Goal: Task Accomplishment & Management: Manage account settings

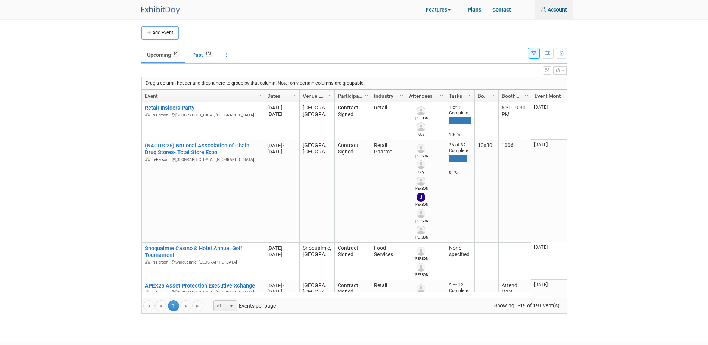
click at [334, 16] on div "Features In-Person Trade Shows Virtual Events Event Team Collaboration Asset Ma…" at bounding box center [353, 9] width 425 height 19
click at [557, 6] on link "Account" at bounding box center [553, 9] width 37 height 19
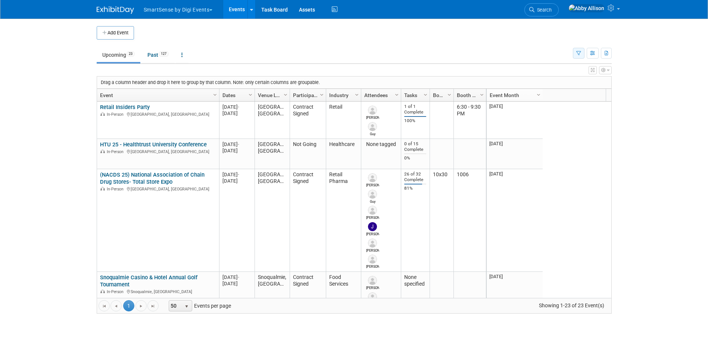
click at [581, 56] on button "button" at bounding box center [579, 53] width 12 height 11
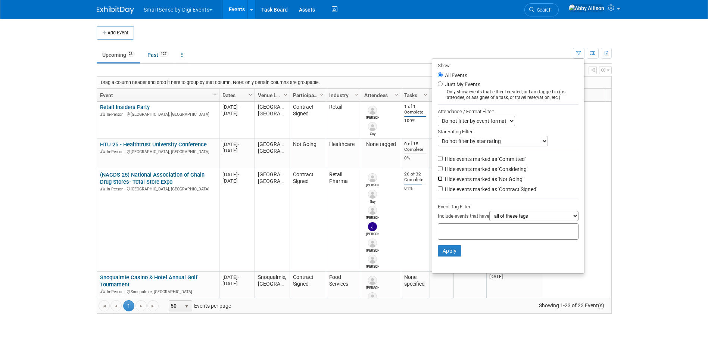
click at [438, 181] on input "Hide events marked as 'Not Going'" at bounding box center [440, 178] width 5 height 5
checkbox input "true"
click at [440, 256] on button "Apply" at bounding box center [450, 250] width 24 height 11
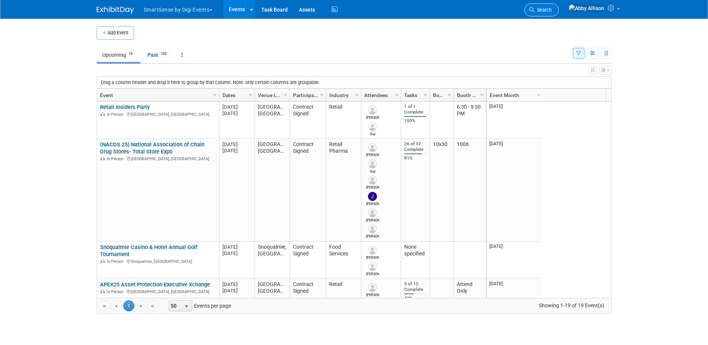
click at [551, 12] on span "Search" at bounding box center [542, 10] width 17 height 6
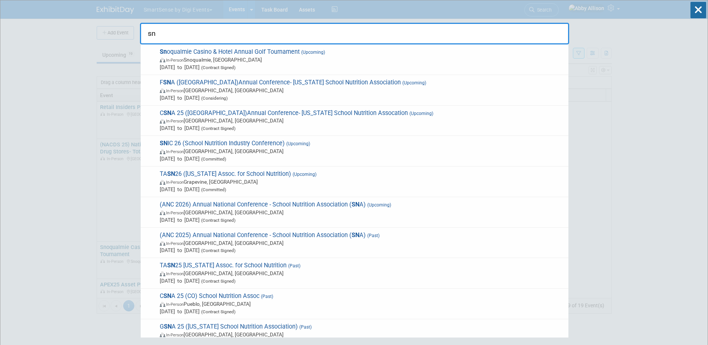
type input "s"
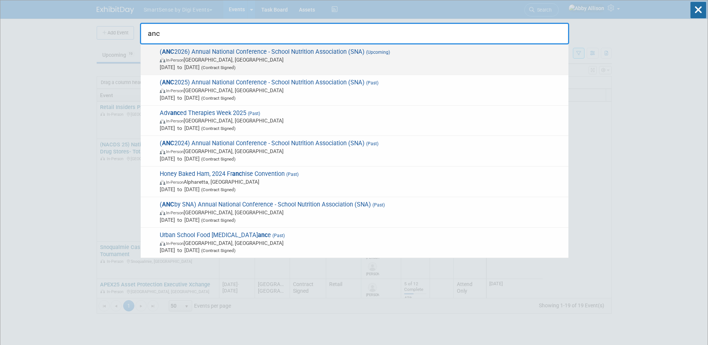
type input "anc"
click at [200, 52] on span "( ANC 2026) Annual National Conference - School Nutrition Association (SNA) (Up…" at bounding box center [360, 59] width 407 height 23
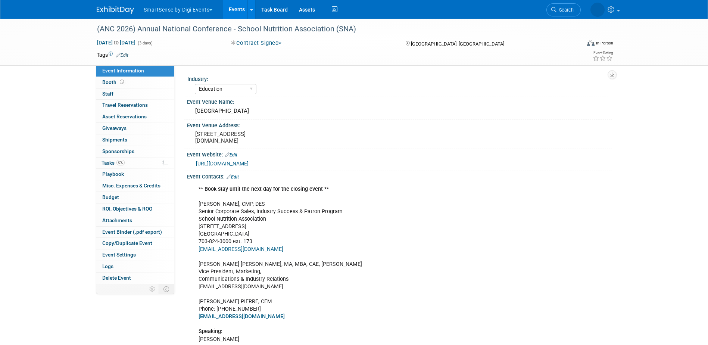
select select "Education"
click at [115, 186] on span "Misc. Expenses & Credits 0" at bounding box center [131, 185] width 58 height 6
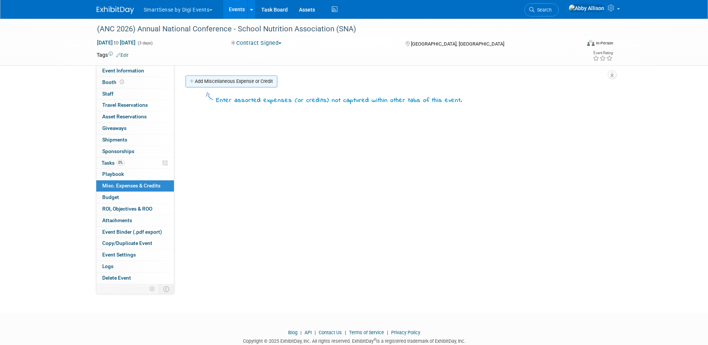
click at [240, 83] on link "Add Miscellaneous Expense or Credit" at bounding box center [231, 81] width 92 height 12
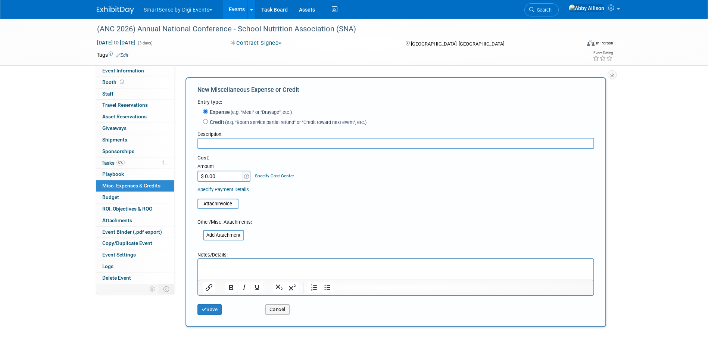
click at [225, 177] on input "$ 0.00" at bounding box center [220, 175] width 47 height 11
type input "$ 995.00"
click at [230, 202] on input "file" at bounding box center [193, 203] width 89 height 9
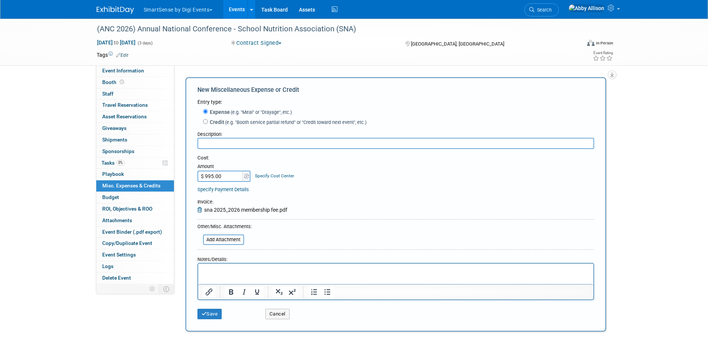
click at [232, 139] on input "text" at bounding box center [395, 143] width 397 height 11
type input "Membership dues"
click at [215, 310] on button "Save" at bounding box center [209, 314] width 25 height 10
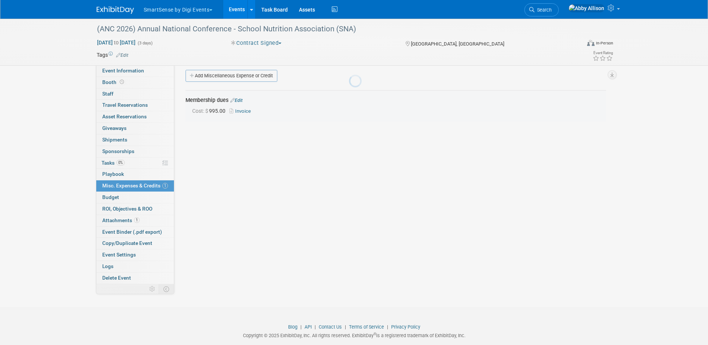
scroll to position [16, 0]
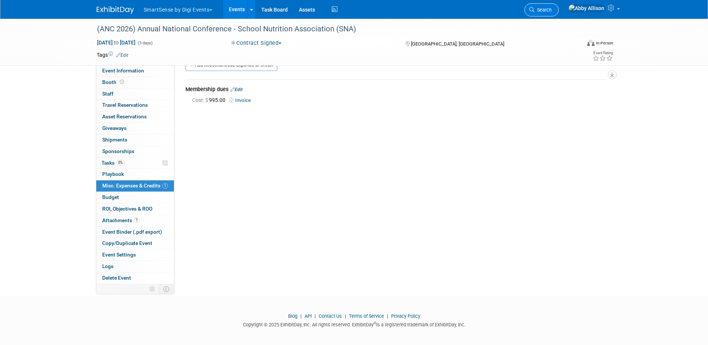
click at [551, 11] on span "Search" at bounding box center [542, 10] width 17 height 6
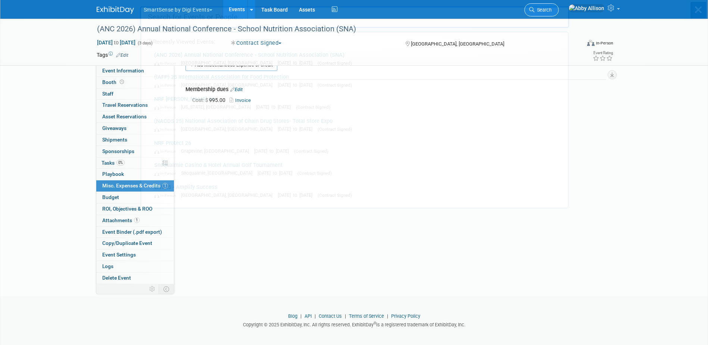
scroll to position [0, 0]
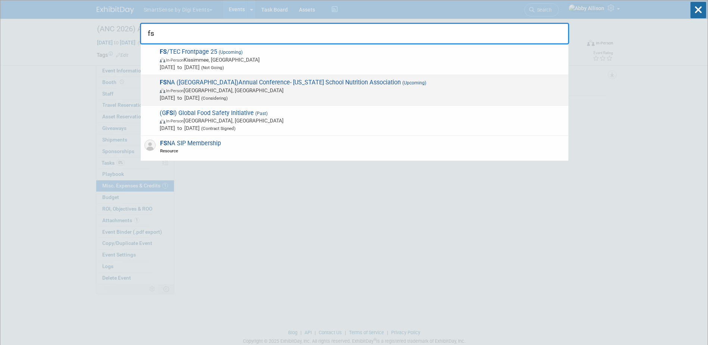
type input "fs"
click at [169, 85] on span "FS NA (FL)Annual Conference- Florida School Nutrition Association (Upcoming) In…" at bounding box center [360, 90] width 407 height 23
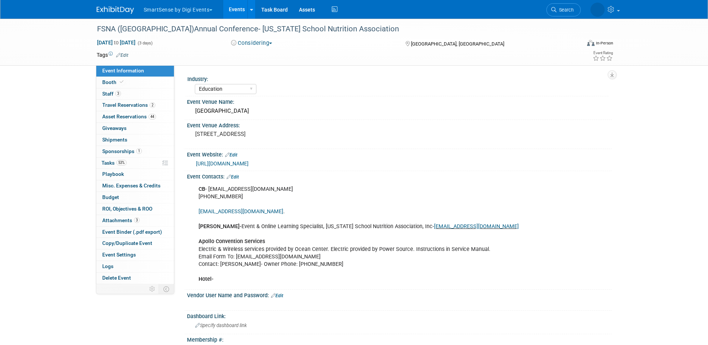
select select "Education"
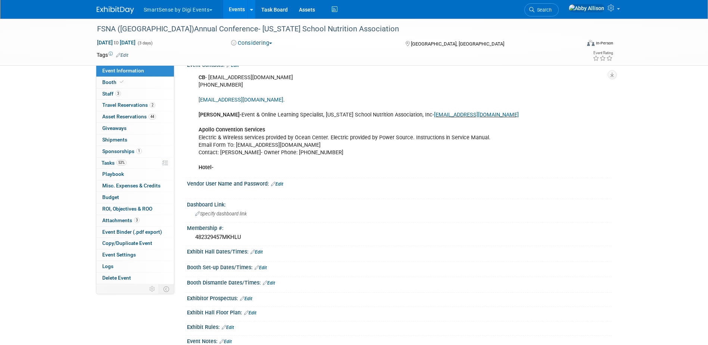
scroll to position [112, 0]
click at [226, 227] on div "Membership #:" at bounding box center [399, 226] width 425 height 9
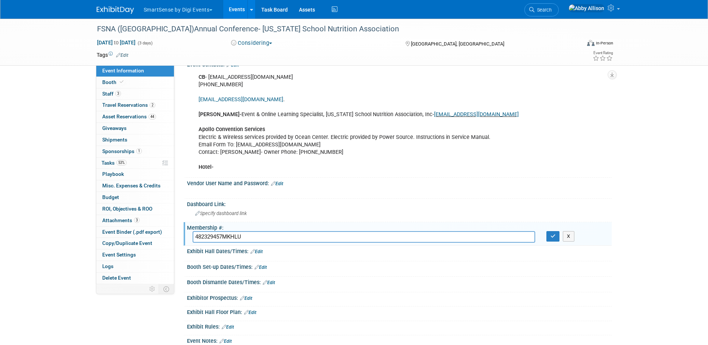
drag, startPoint x: 258, startPoint y: 236, endPoint x: 183, endPoint y: 237, distance: 74.6
click at [184, 237] on div "Membership #: 482329457MKHLU 482329457MKHLU X" at bounding box center [398, 234] width 428 height 24
type input "1668311383ZUSBP"
click at [554, 237] on icon "button" at bounding box center [552, 236] width 5 height 5
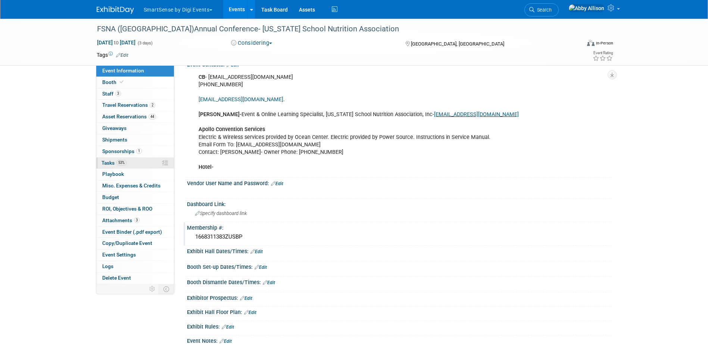
click at [111, 165] on span "Tasks 53%" at bounding box center [113, 163] width 25 height 6
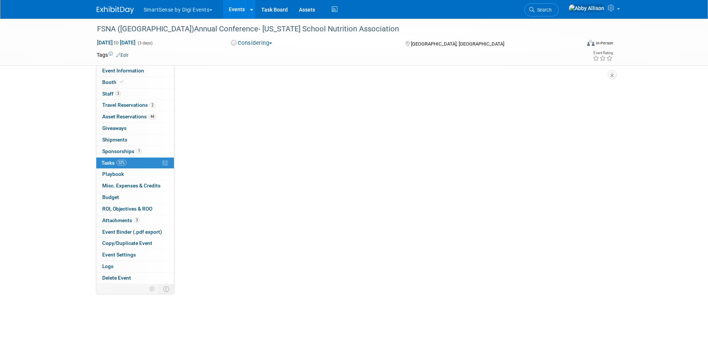
scroll to position [0, 0]
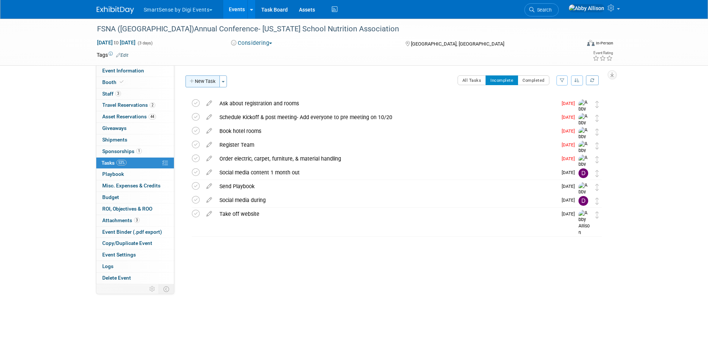
click at [190, 83] on icon "button" at bounding box center [192, 81] width 5 height 5
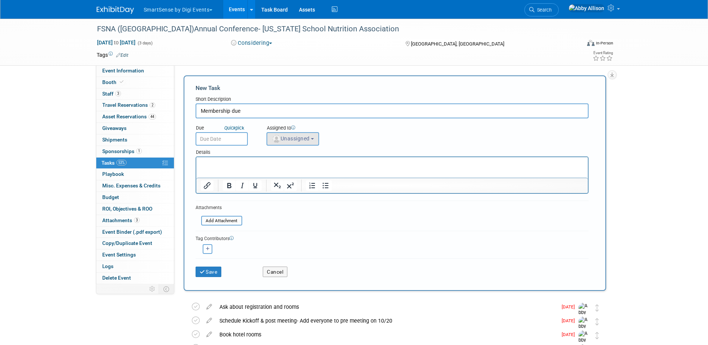
type input "Membership due"
click at [300, 135] on button "Unassigned" at bounding box center [292, 138] width 53 height 13
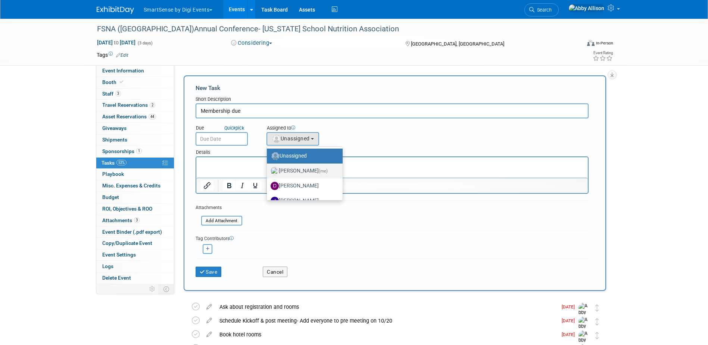
click at [285, 171] on label "[PERSON_NAME] (me)" at bounding box center [302, 171] width 65 height 12
click at [268, 171] on input "[PERSON_NAME] (me)" at bounding box center [265, 170] width 5 height 5
select select "1af21d80-b227-4fda-b725-1543146411fb"
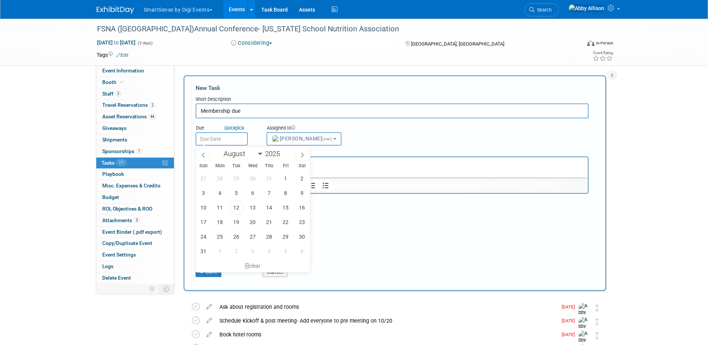
click at [219, 136] on input "text" at bounding box center [221, 138] width 52 height 13
click at [284, 151] on span at bounding box center [282, 151] width 5 height 4
type input "2026"
click at [256, 154] on select "January February March April May June July August September October November De…" at bounding box center [241, 153] width 43 height 9
select select "0"
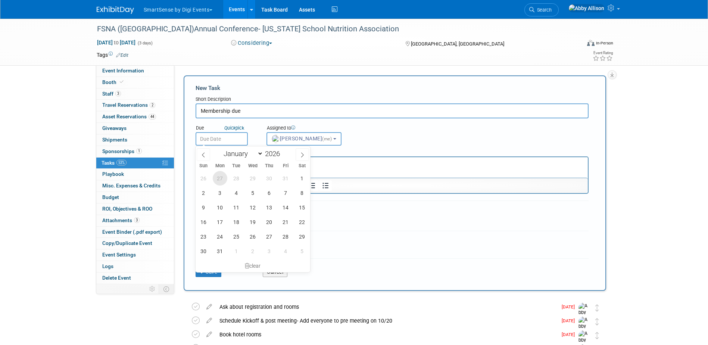
click at [220, 149] on select "January February March April May June July August September October November De…" at bounding box center [241, 153] width 43 height 9
click at [220, 223] on span "19" at bounding box center [220, 222] width 15 height 15
type input "[DATE]"
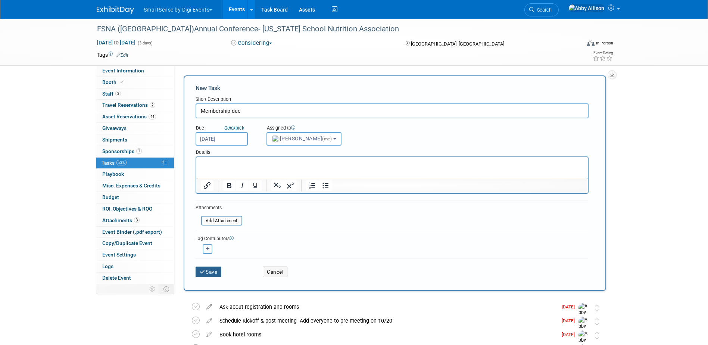
click at [210, 273] on button "Save" at bounding box center [208, 271] width 26 height 10
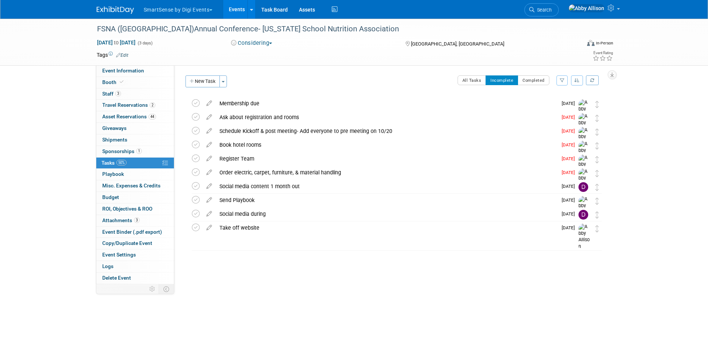
click at [578, 82] on icon "button" at bounding box center [576, 80] width 5 height 4
click at [555, 116] on link "By Due Date" at bounding box center [555, 114] width 53 height 10
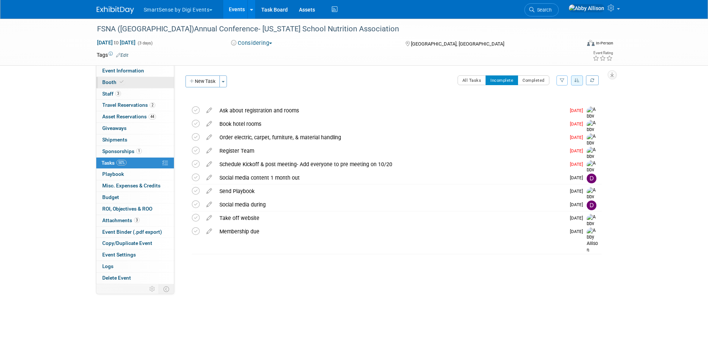
click at [114, 82] on span "Booth" at bounding box center [113, 82] width 23 height 6
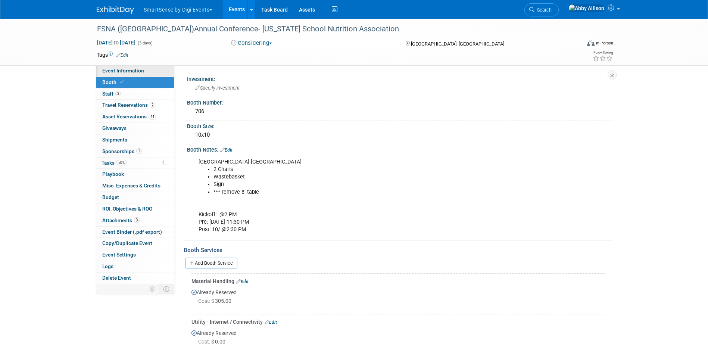
click at [123, 74] on link "Event Information" at bounding box center [135, 70] width 78 height 11
select select "Education"
